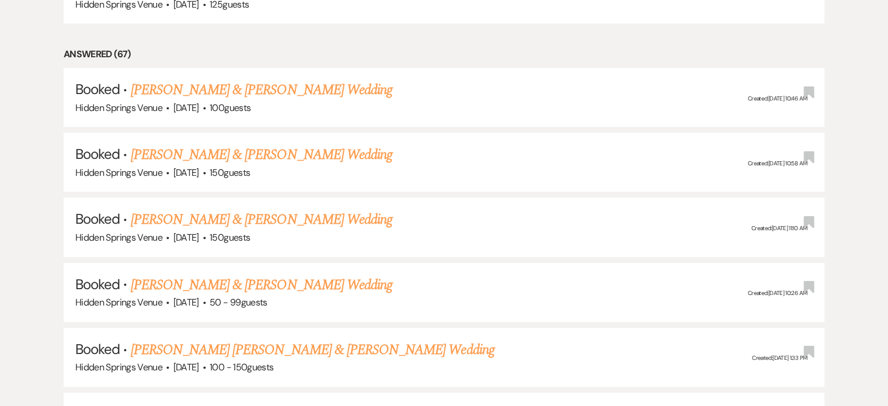
scroll to position [878, 0]
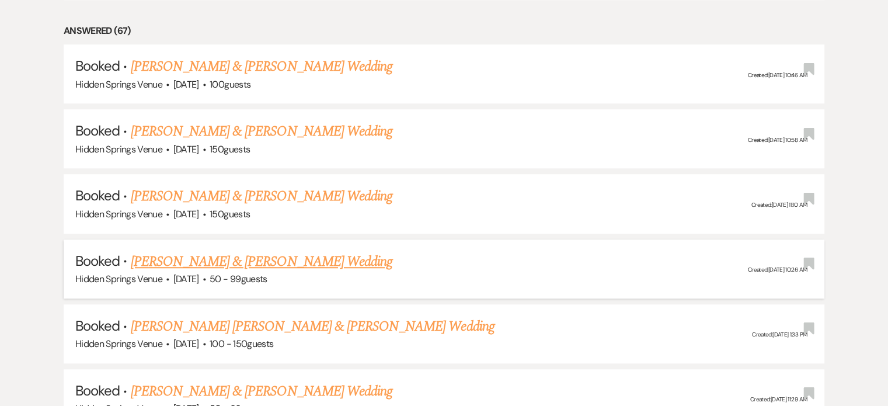
click at [338, 259] on link "[PERSON_NAME] & [PERSON_NAME] Wedding" at bounding box center [262, 261] width 262 height 21
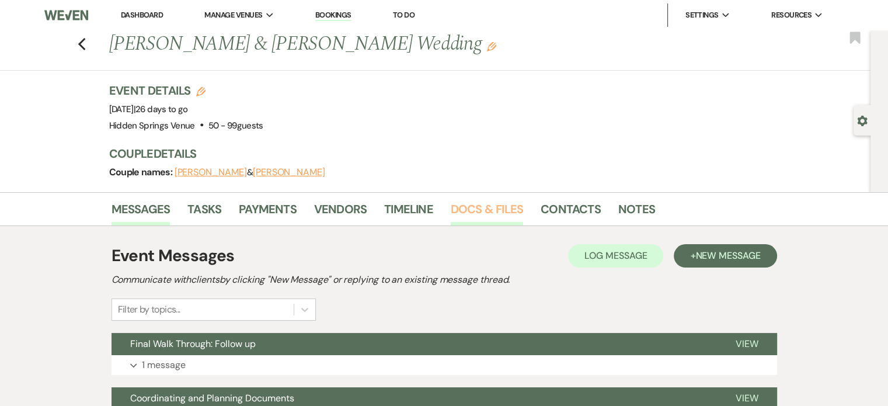
click at [485, 207] on link "Docs & Files" at bounding box center [487, 213] width 72 height 26
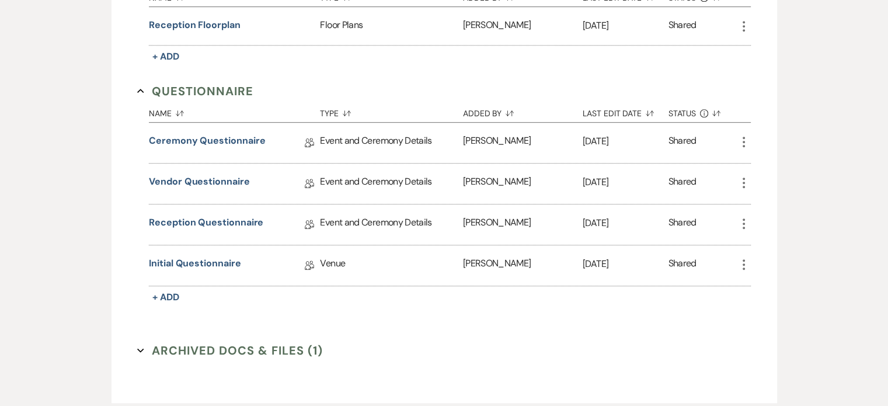
scroll to position [649, 0]
click at [215, 182] on link "Vendor Questionnaire" at bounding box center [199, 184] width 100 height 18
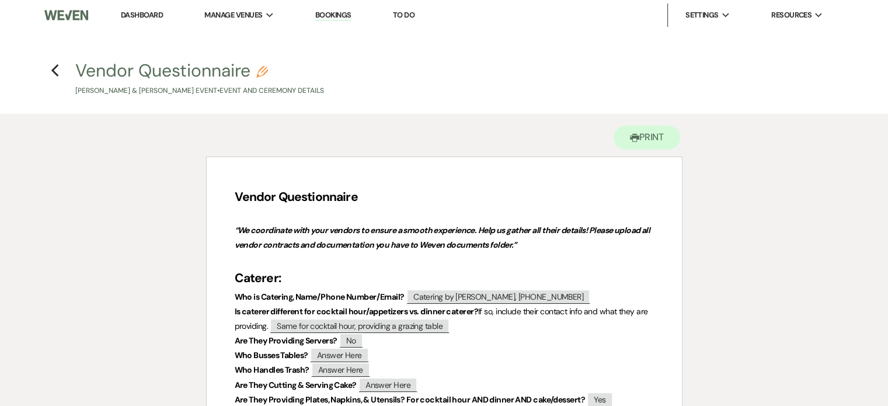
click at [55, 71] on icon "Previous" at bounding box center [55, 71] width 9 height 14
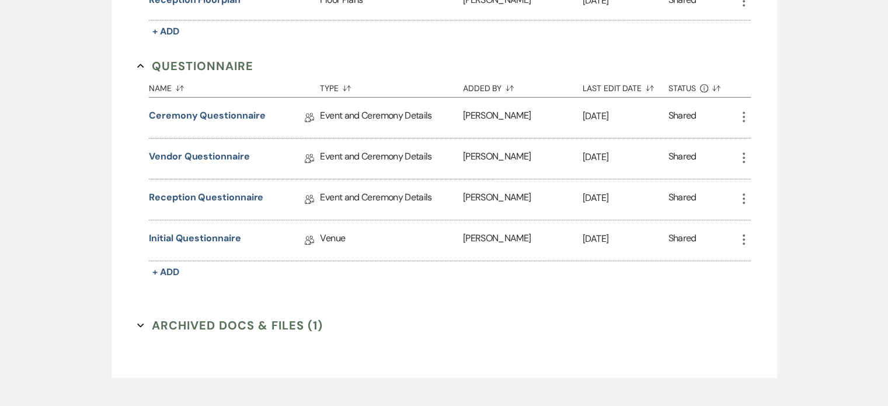
scroll to position [674, 0]
click at [232, 155] on link "Vendor Questionnaire" at bounding box center [199, 159] width 100 height 18
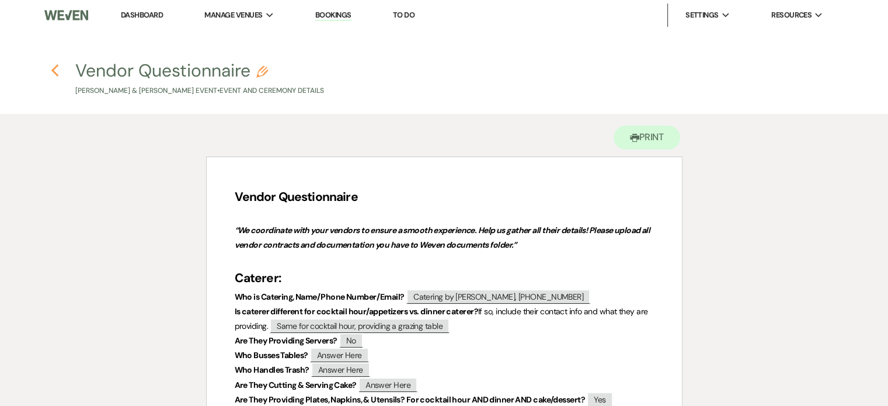
click at [53, 72] on icon "Previous" at bounding box center [55, 71] width 9 height 14
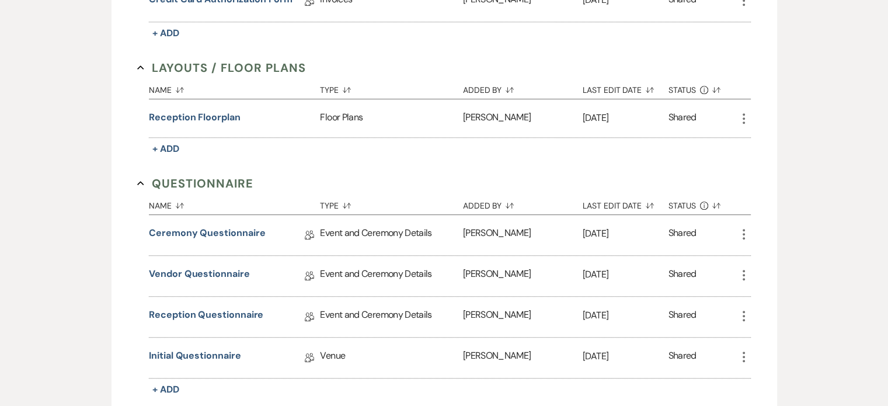
scroll to position [556, 0]
click at [225, 273] on link "Vendor Questionnaire" at bounding box center [199, 276] width 100 height 18
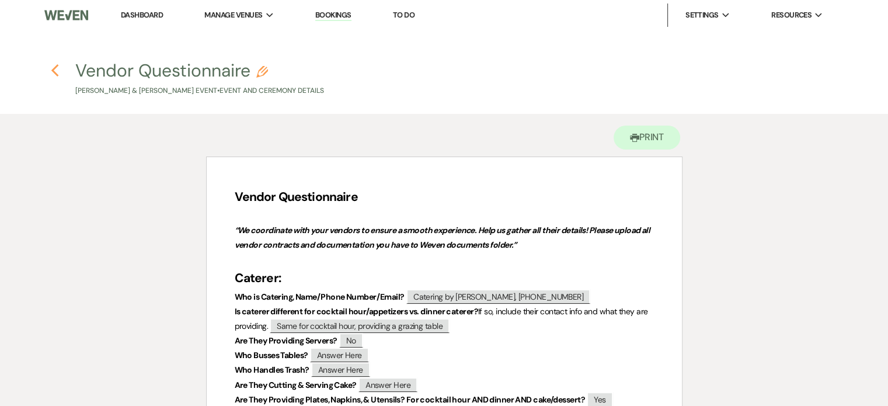
click at [58, 74] on icon "Previous" at bounding box center [55, 71] width 9 height 14
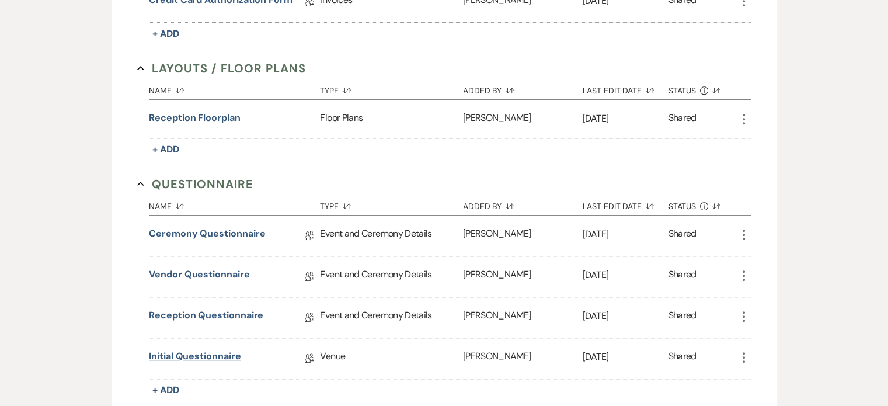
click at [200, 356] on link "Initial Questionnaire" at bounding box center [195, 358] width 92 height 18
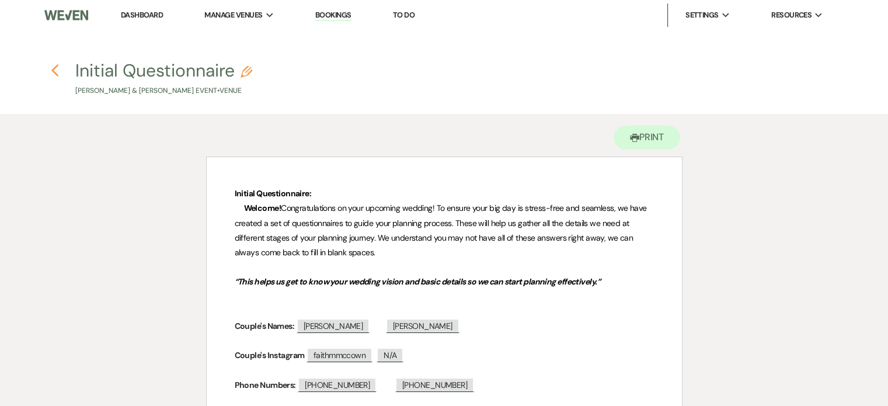
click at [56, 70] on icon "Previous" at bounding box center [55, 71] width 9 height 14
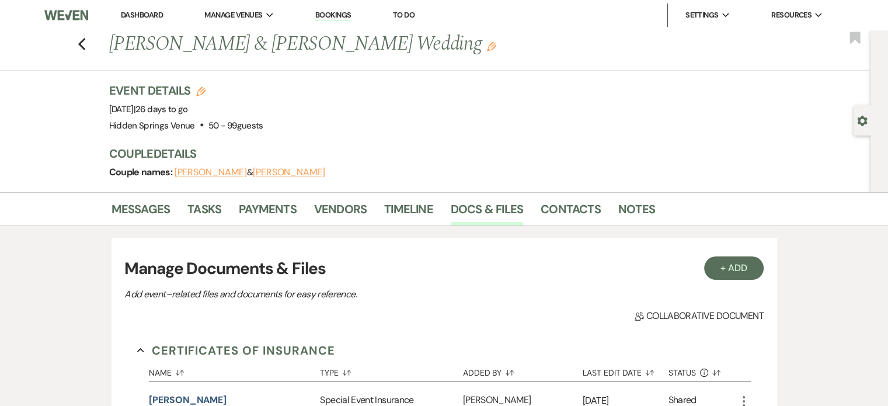
scroll to position [556, 0]
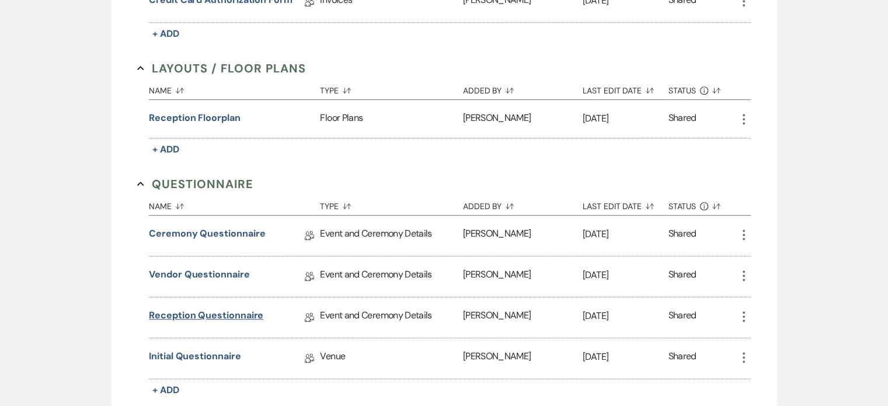
click at [165, 308] on link "Reception Questionnaire" at bounding box center [206, 317] width 114 height 18
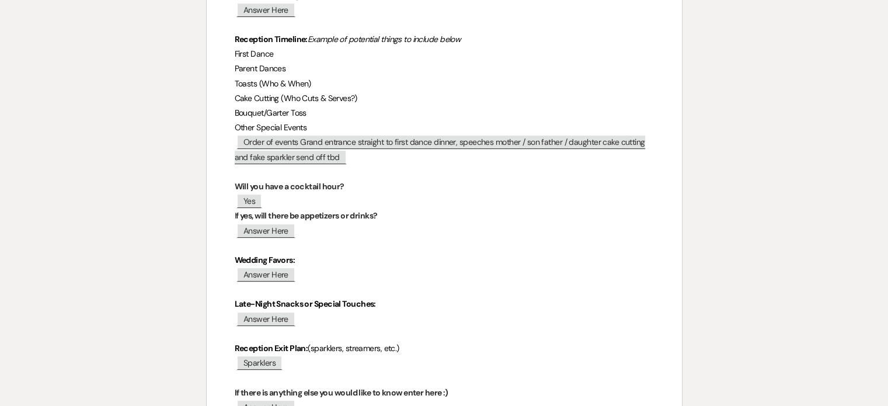
scroll to position [499, 0]
